Goal: Information Seeking & Learning: Learn about a topic

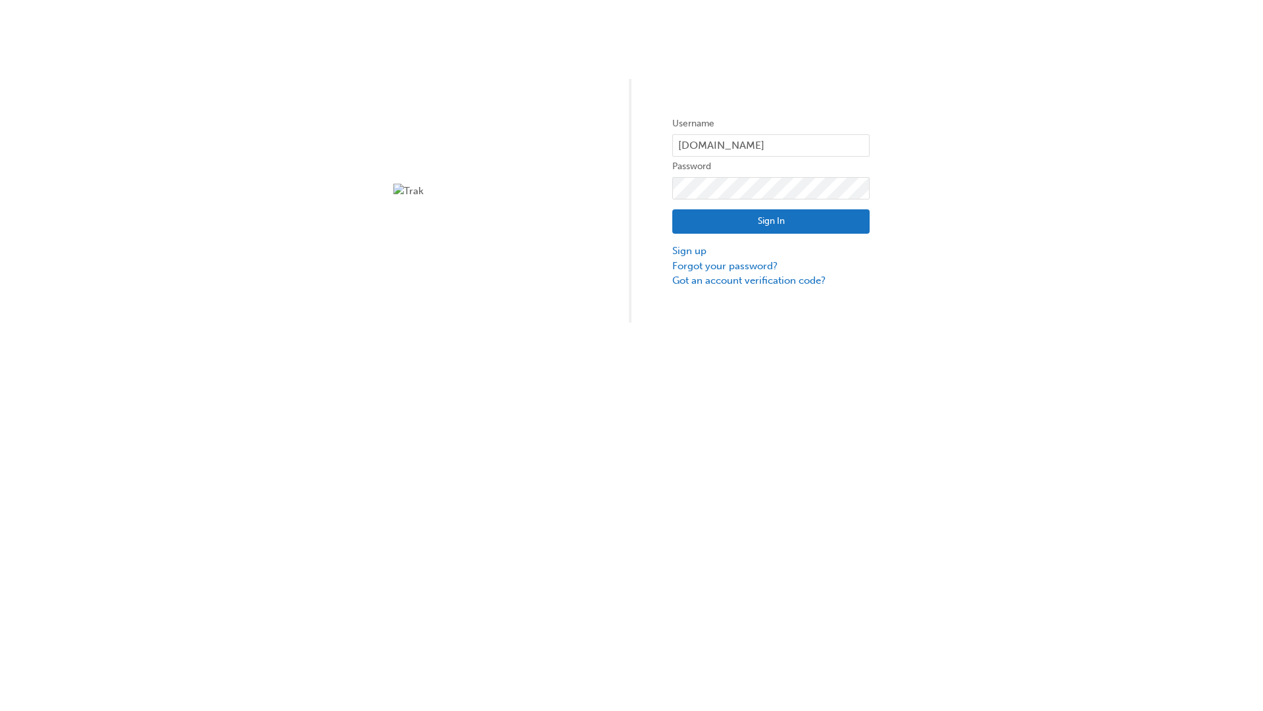
type input "test.e2e.user14"
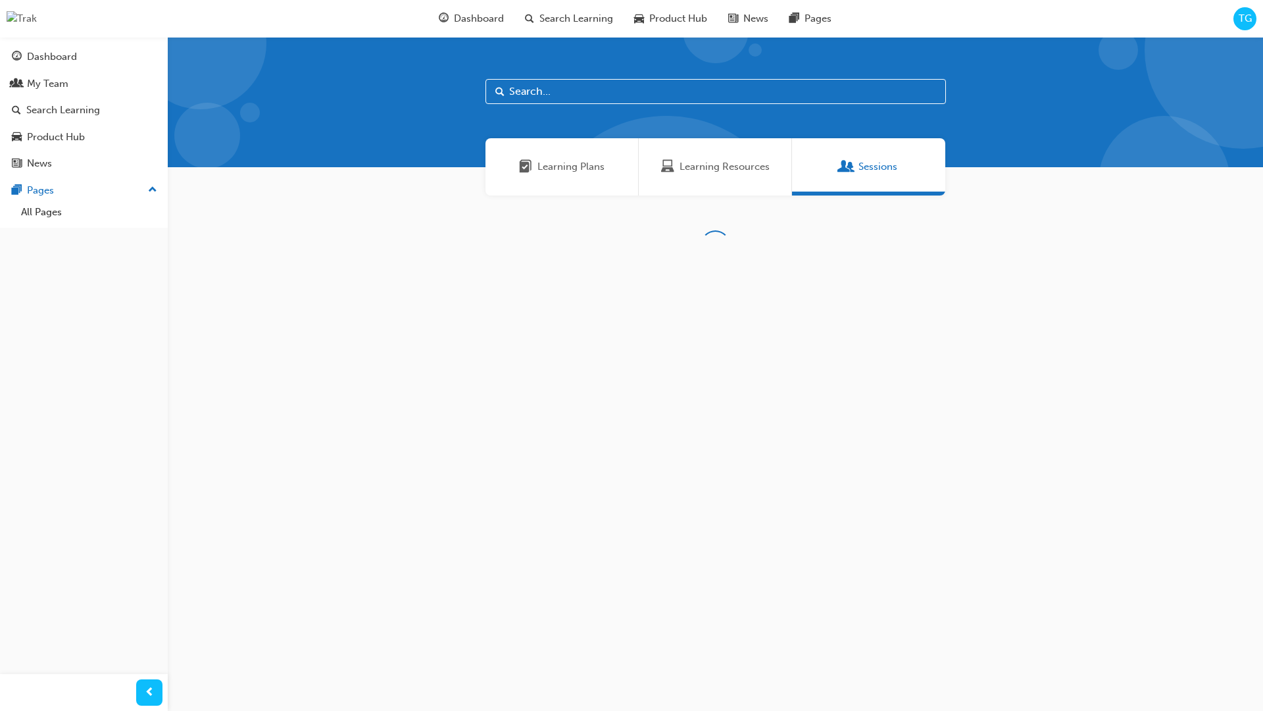
scroll to position [42, 0]
